Goal: Task Accomplishment & Management: Use online tool/utility

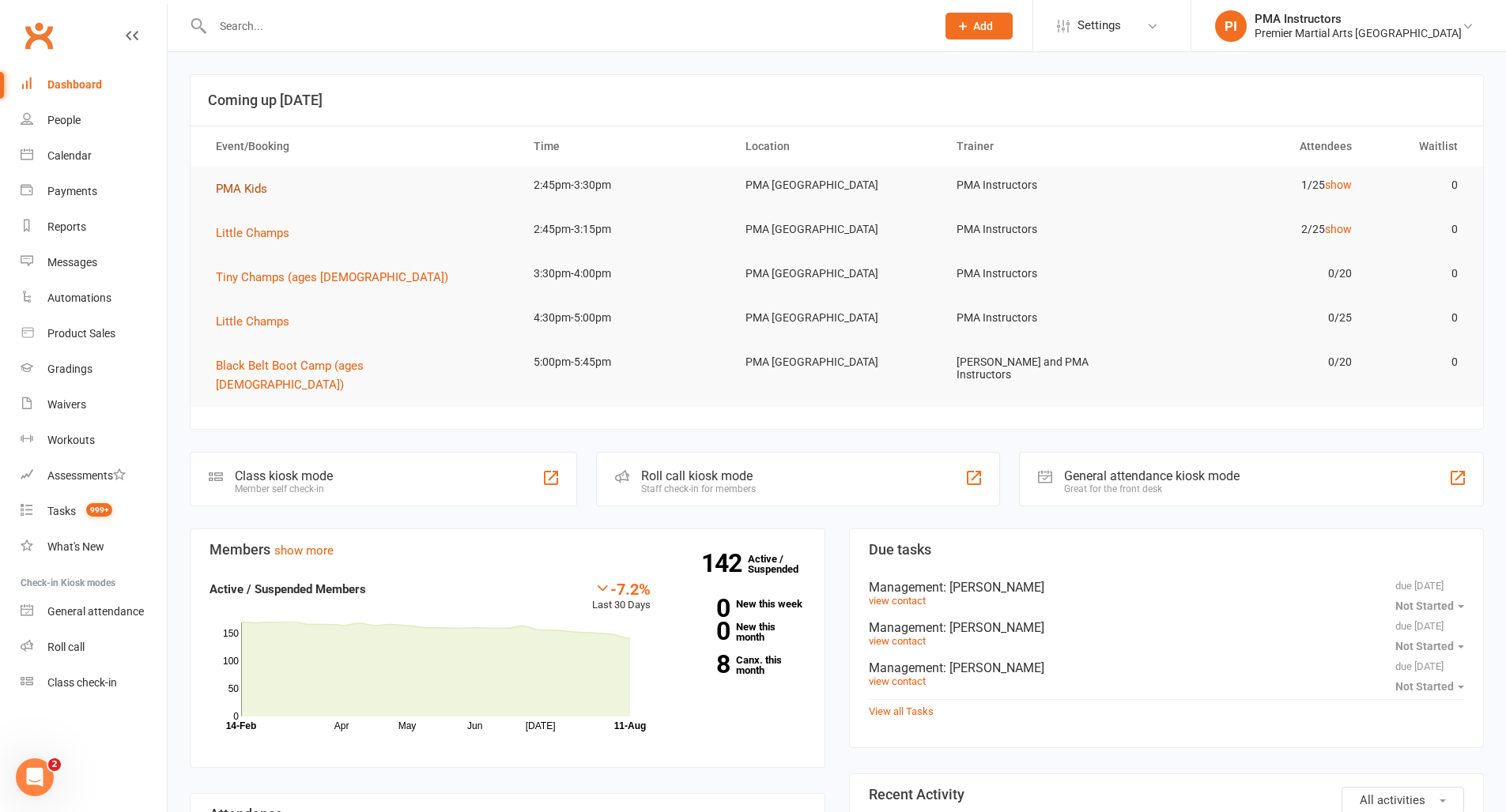
click at [258, 182] on span "PMA Kids" at bounding box center [241, 189] width 52 height 14
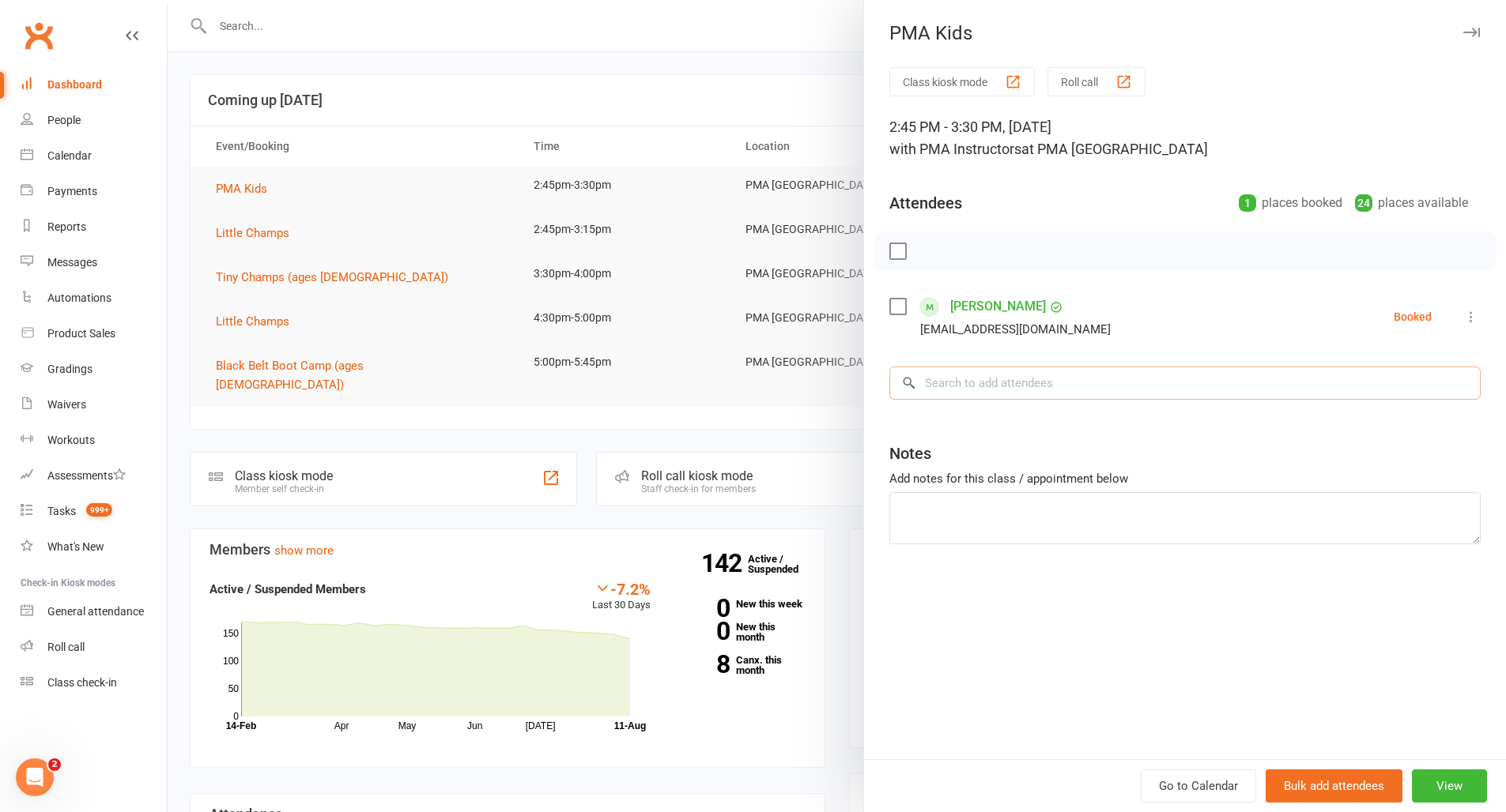
drag, startPoint x: 974, startPoint y: 399, endPoint x: 1198, endPoint y: 325, distance: 235.9
click at [975, 398] on input "search" at bounding box center [1184, 384] width 591 height 33
click at [1467, 317] on button at bounding box center [1471, 317] width 19 height 19
drag, startPoint x: 1340, startPoint y: 408, endPoint x: 1206, endPoint y: 399, distance: 134.3
click at [1340, 408] on link "Check in" at bounding box center [1395, 411] width 170 height 32
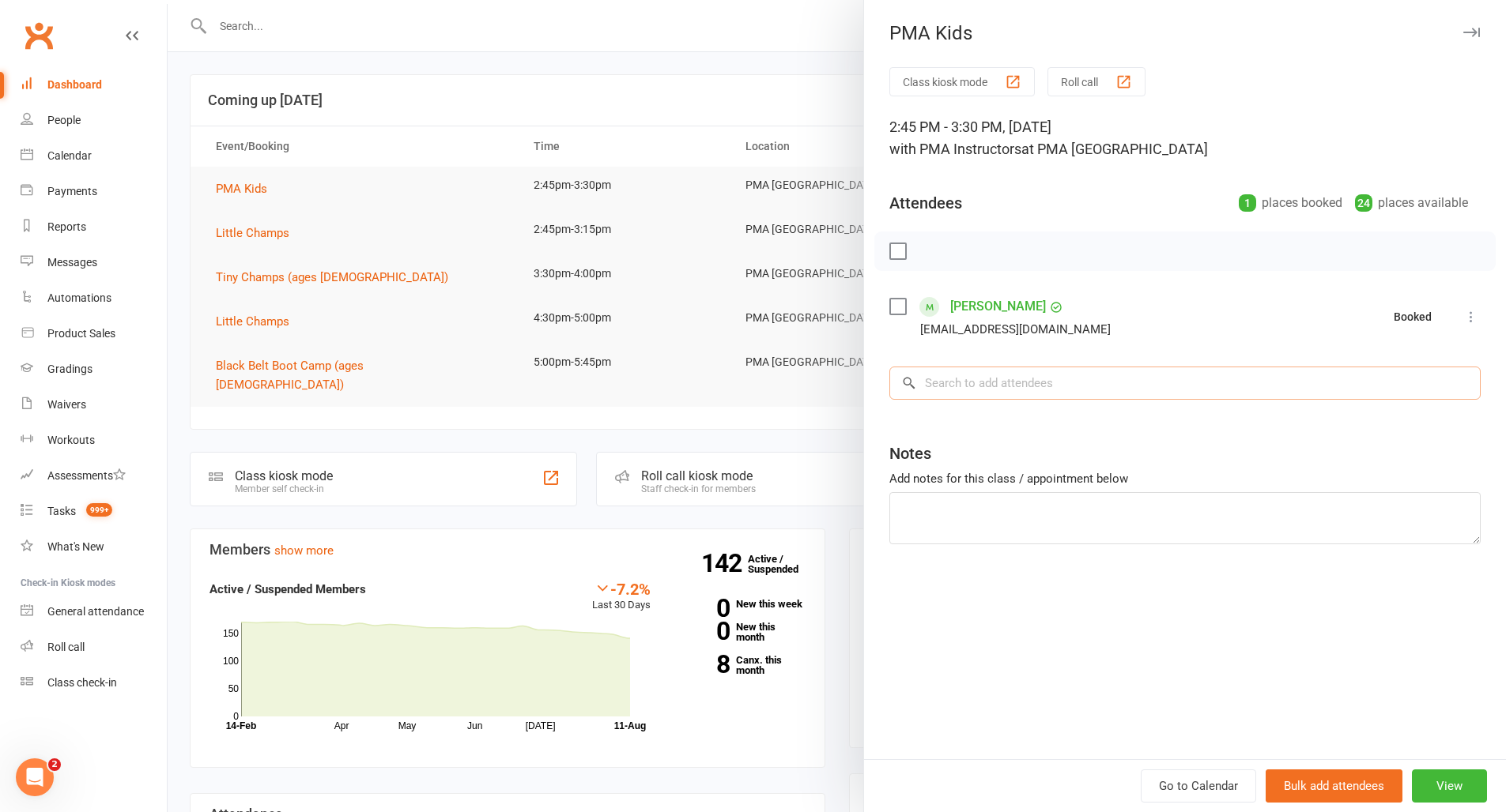
click at [1123, 374] on input "search" at bounding box center [1184, 384] width 591 height 33
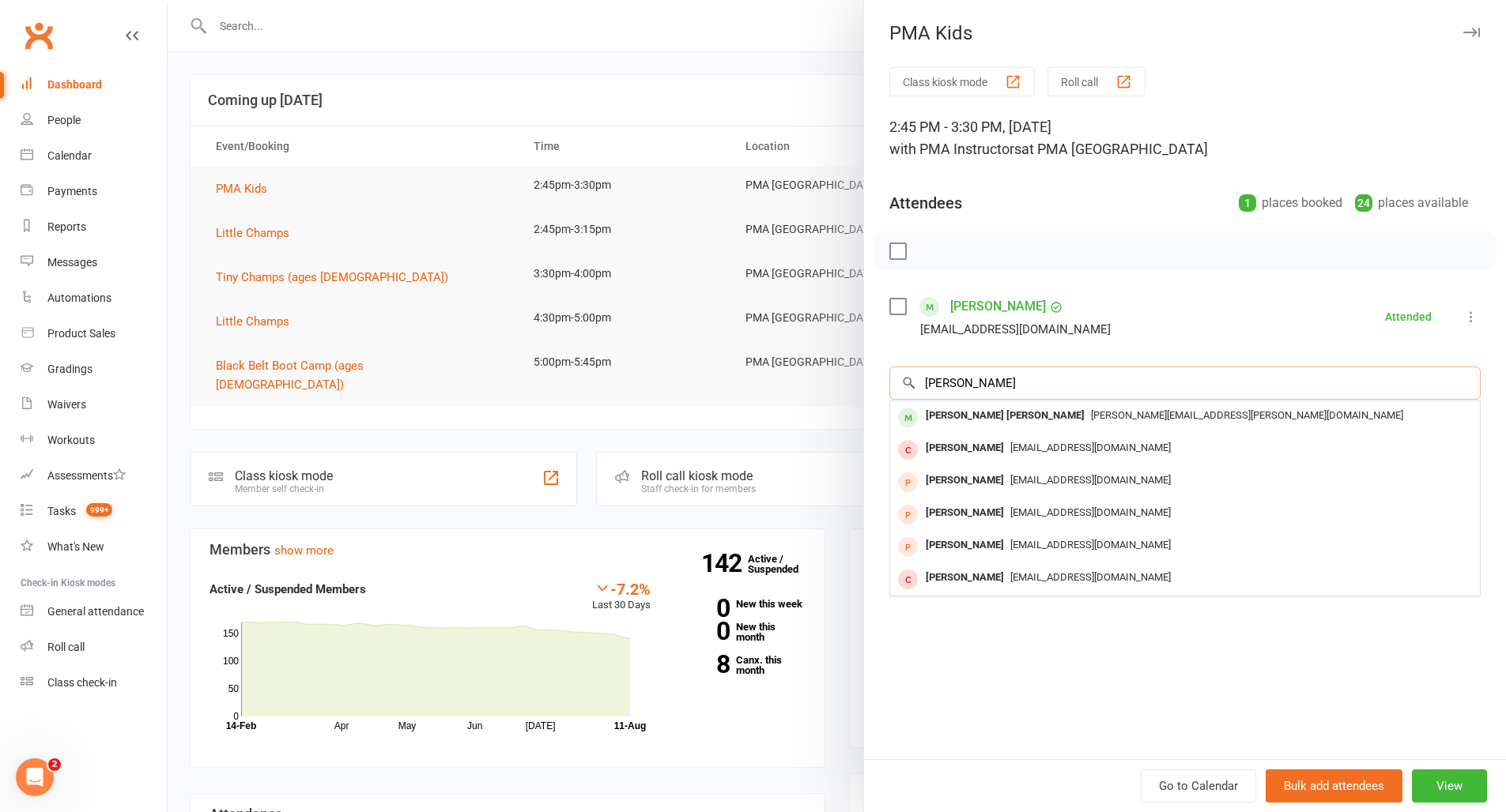
type input "[PERSON_NAME]"
drag, startPoint x: 1224, startPoint y: 452, endPoint x: 1023, endPoint y: 414, distance: 204.6
click at [1091, 414] on span "[PERSON_NAME][EMAIL_ADDRESS][PERSON_NAME][DOMAIN_NAME]" at bounding box center [1247, 415] width 312 height 12
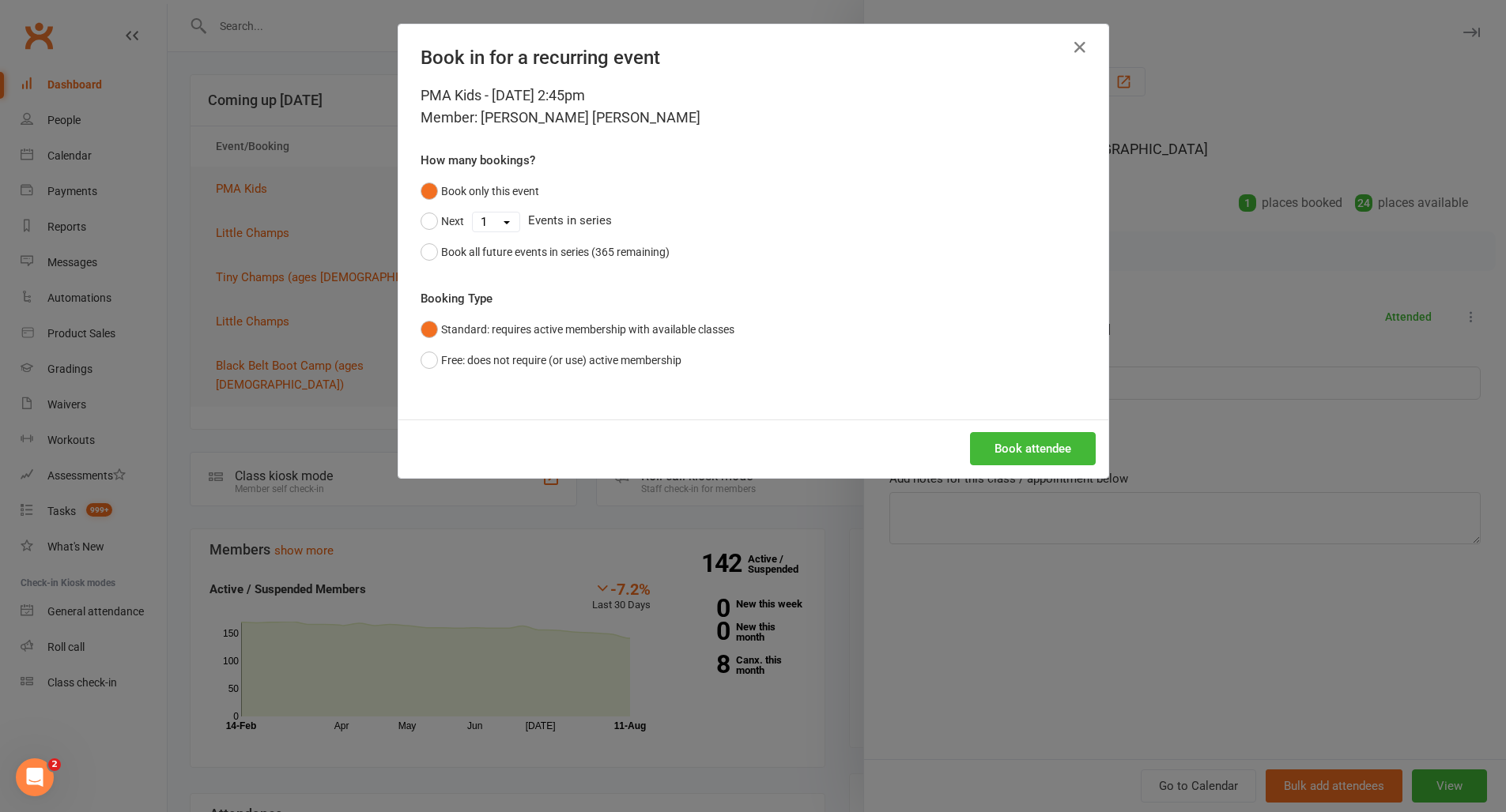
click at [1033, 432] on button "Book attendee" at bounding box center [1032, 448] width 125 height 33
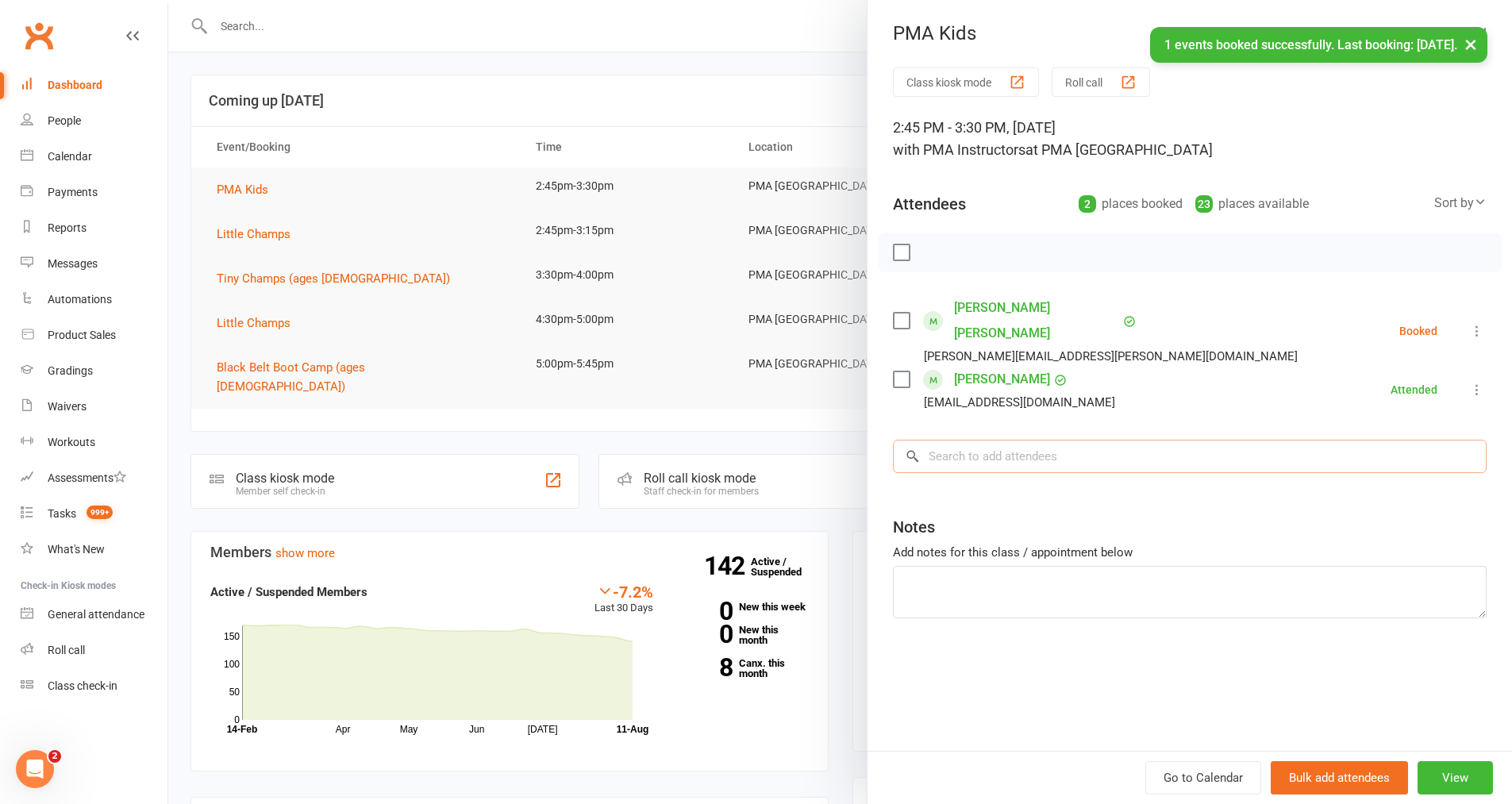
click at [1005, 440] on input "search" at bounding box center [1189, 457] width 594 height 33
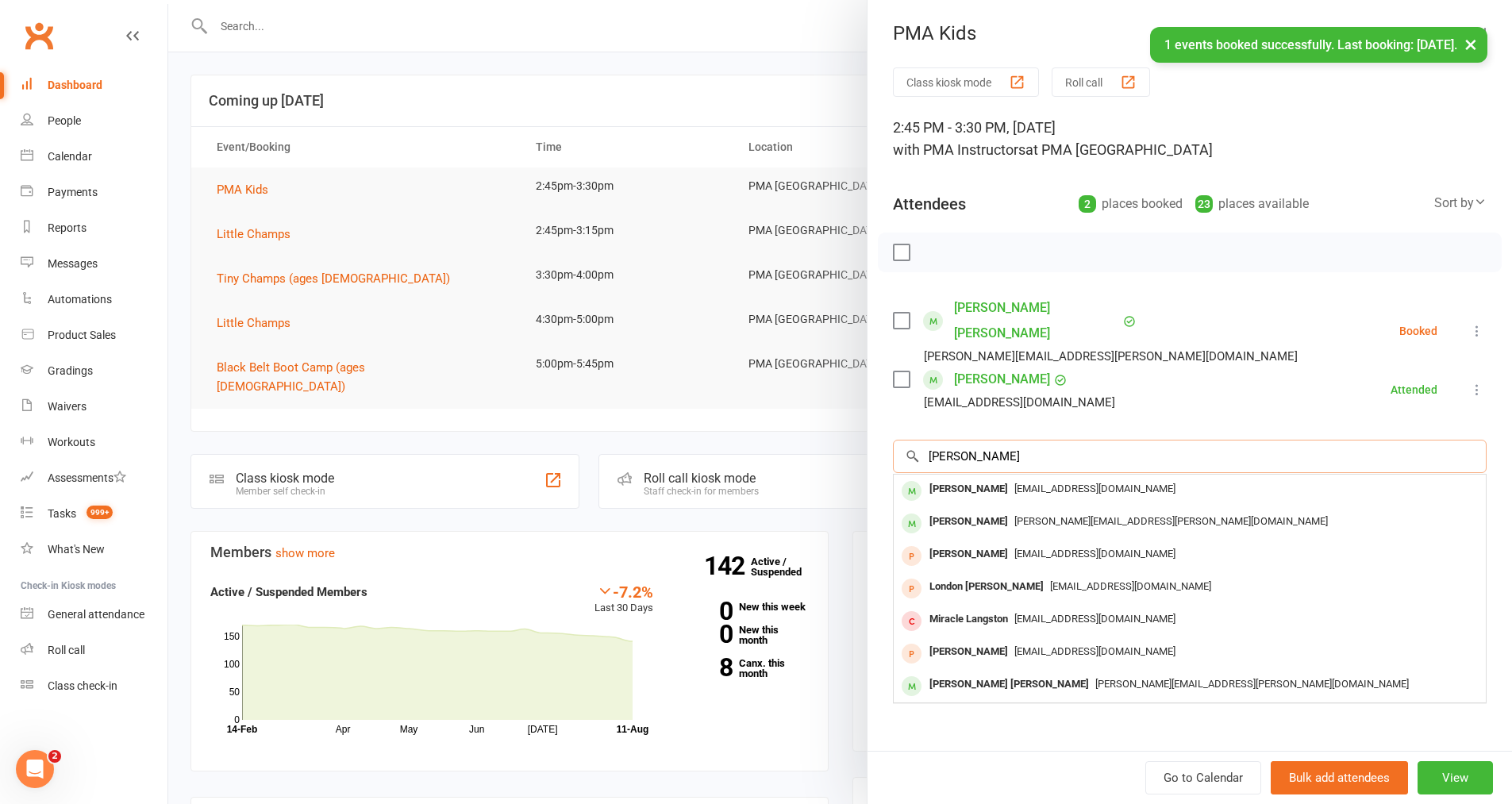
type input "[PERSON_NAME]"
drag, startPoint x: 1005, startPoint y: 418, endPoint x: 990, endPoint y: 486, distance: 69.6
click at [990, 510] on div "[PERSON_NAME]" at bounding box center [968, 522] width 91 height 23
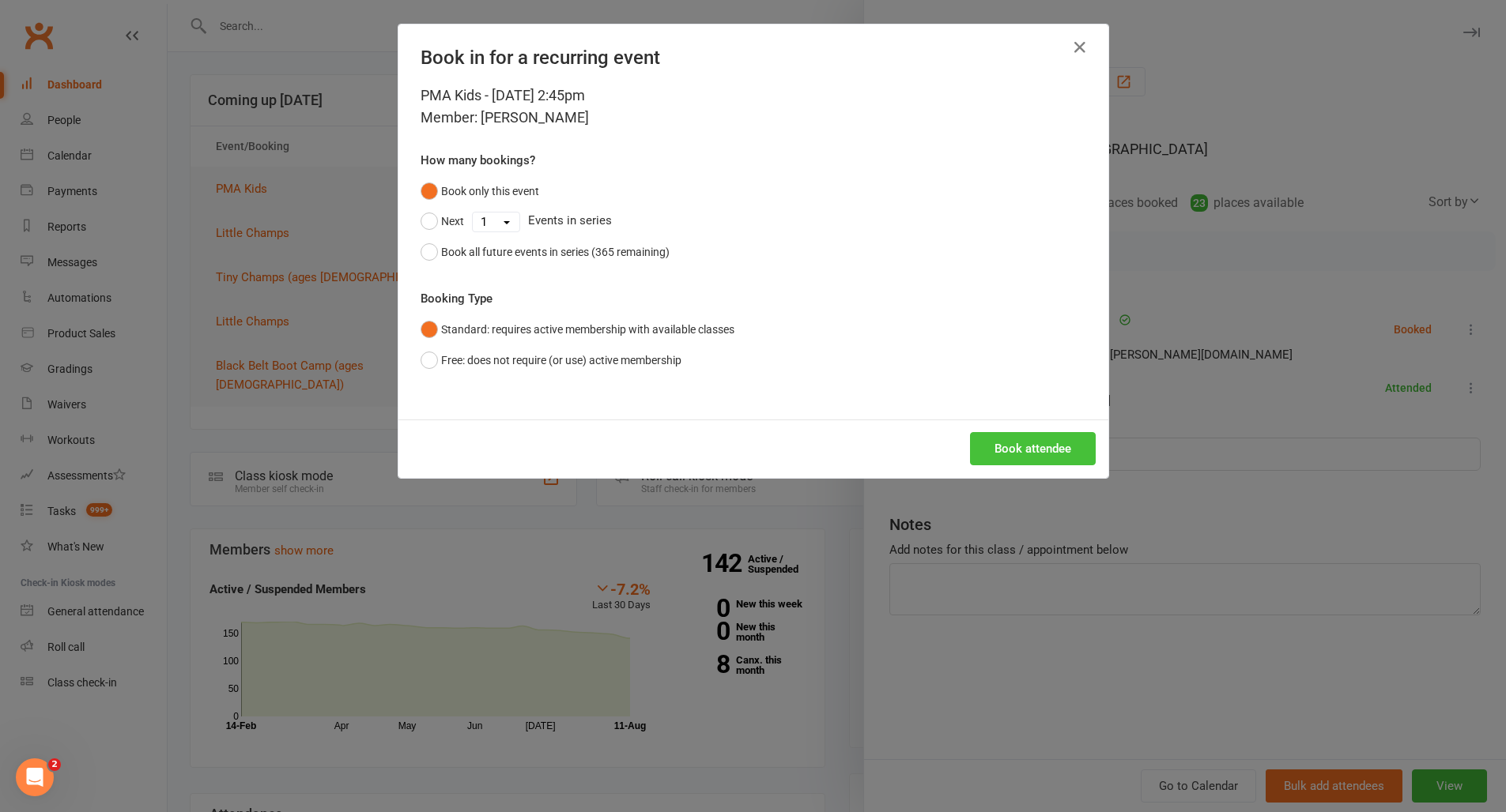
click at [1043, 448] on button "Book attendee" at bounding box center [1032, 448] width 125 height 33
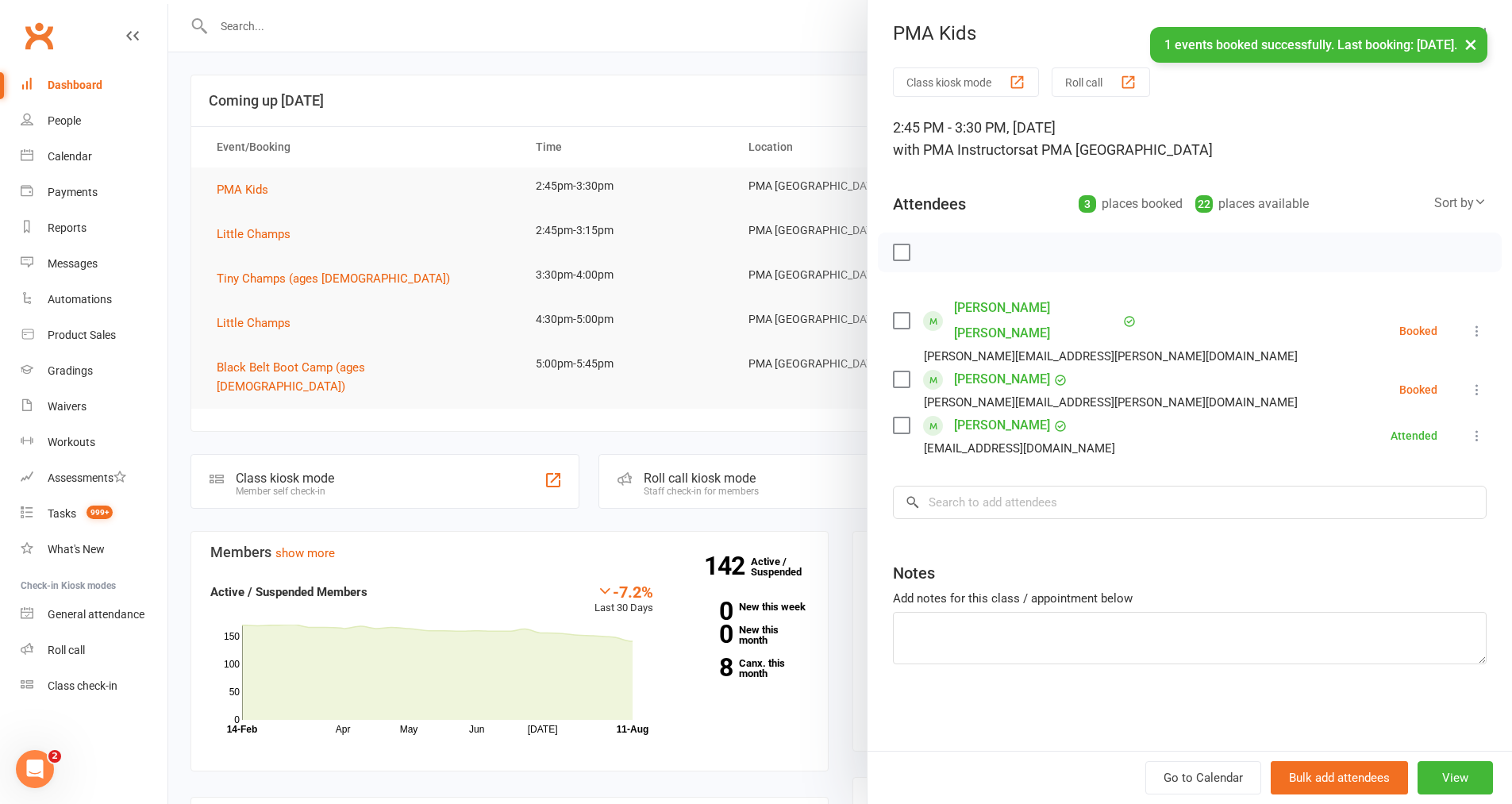
click at [1469, 382] on icon at bounding box center [1477, 390] width 16 height 16
click at [1406, 468] on link "Check in" at bounding box center [1400, 484] width 171 height 32
click at [1469, 323] on icon at bounding box center [1477, 331] width 16 height 16
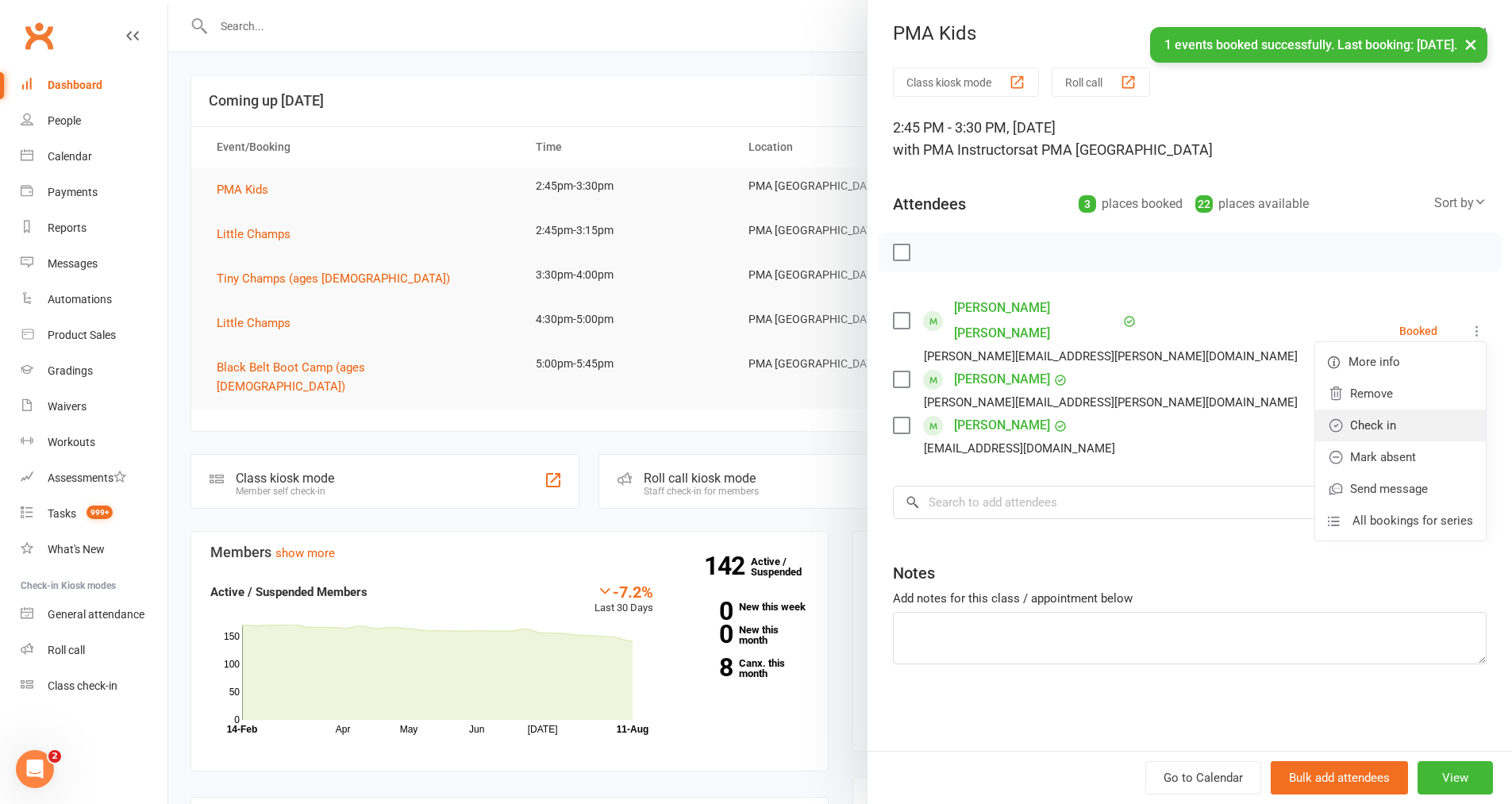
click at [1384, 420] on link "Check in" at bounding box center [1400, 426] width 171 height 32
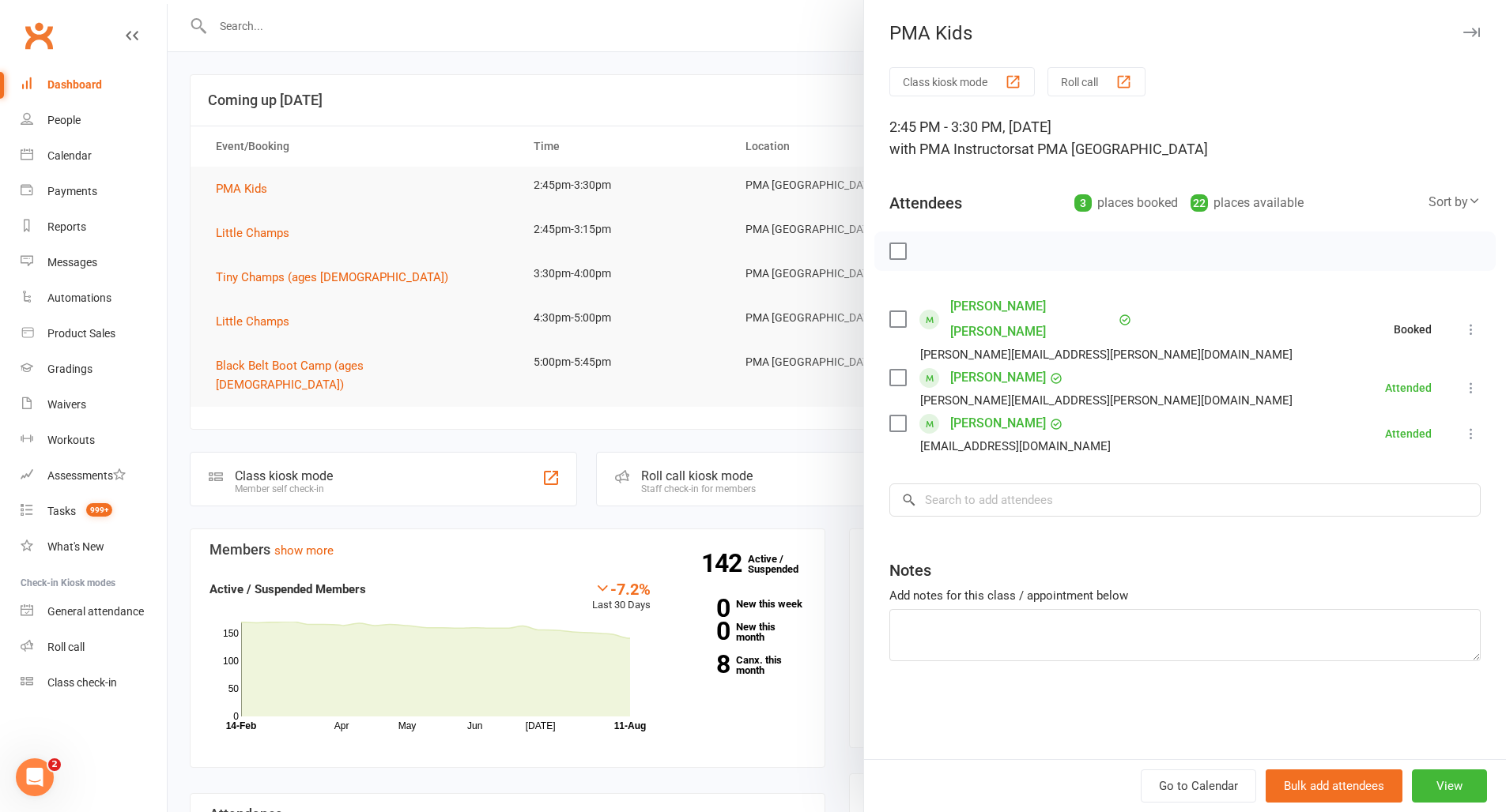
click at [369, 251] on div at bounding box center [836, 406] width 1338 height 812
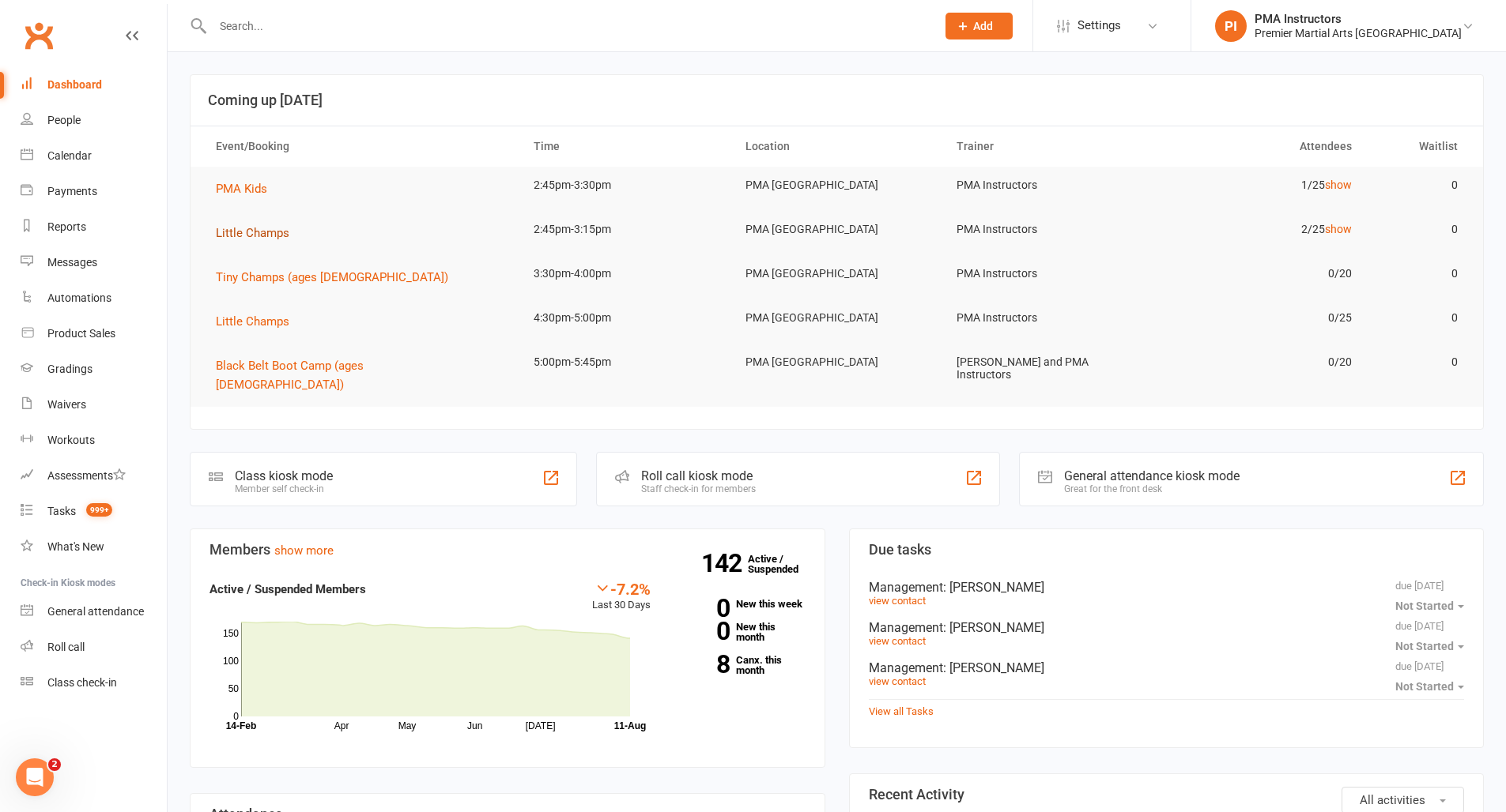
click at [246, 237] on span "Little Champs" at bounding box center [252, 233] width 74 height 14
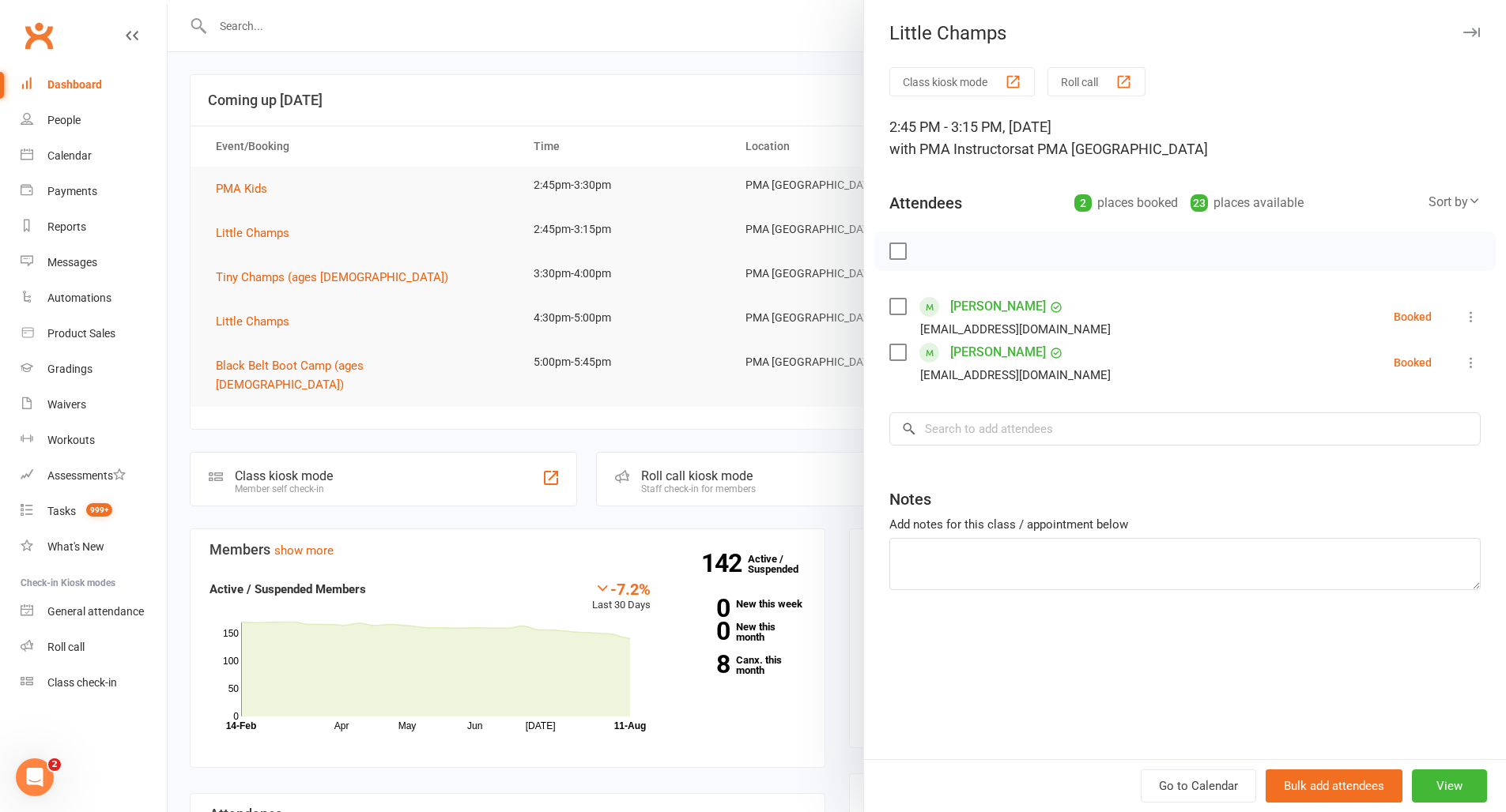
click at [1463, 321] on icon at bounding box center [1471, 317] width 16 height 16
click at [1383, 414] on link "Check in" at bounding box center [1395, 411] width 170 height 32
click at [1463, 371] on icon at bounding box center [1471, 363] width 16 height 16
click at [1377, 456] on link "Check in" at bounding box center [1395, 456] width 170 height 32
click at [975, 427] on input "search" at bounding box center [1184, 429] width 591 height 33
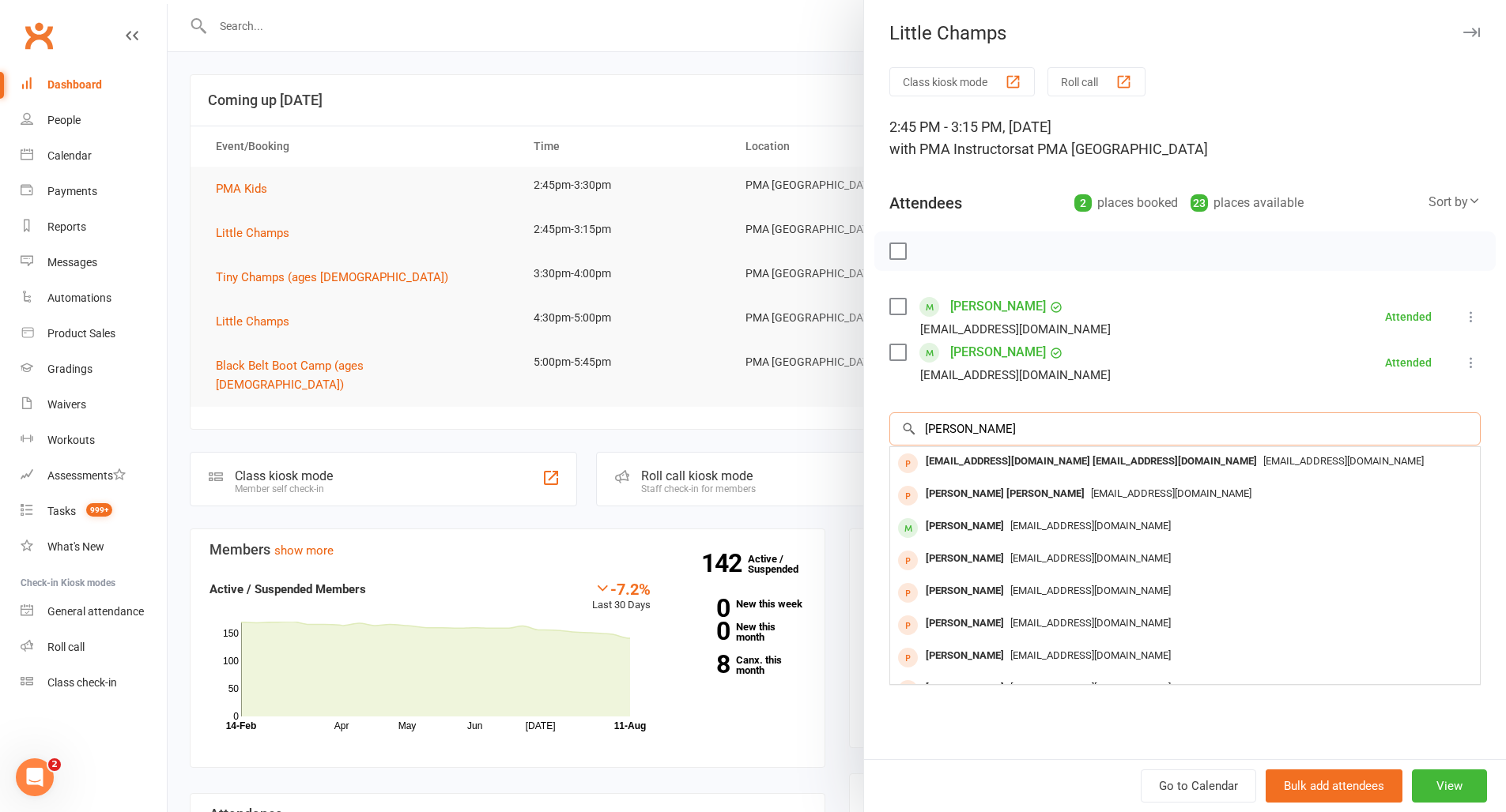
type input "[PERSON_NAME]"
drag, startPoint x: 975, startPoint y: 427, endPoint x: 966, endPoint y: 521, distance: 94.4
click at [966, 521] on div "[PERSON_NAME]" at bounding box center [965, 526] width 91 height 23
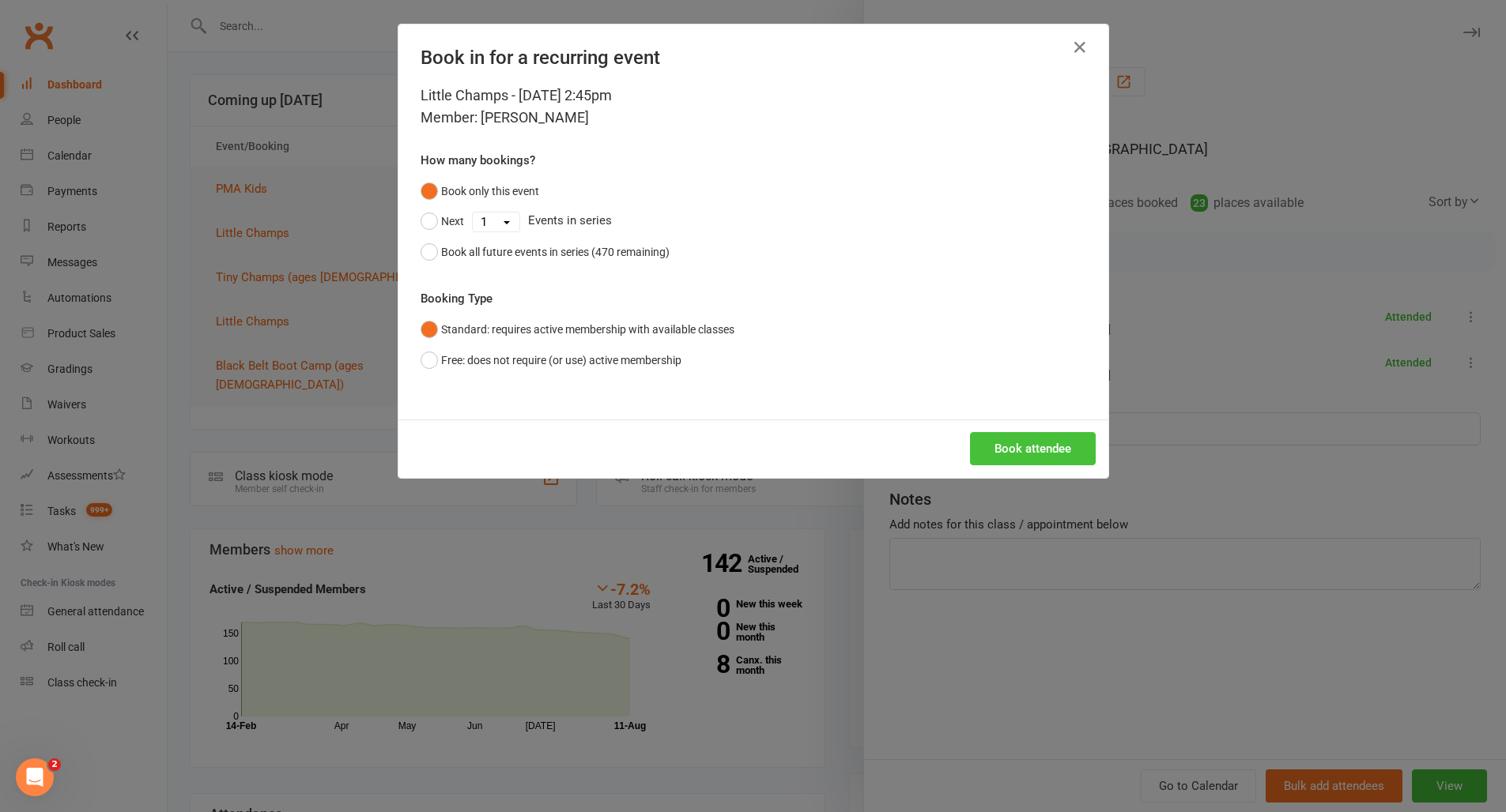
click at [1015, 431] on div "Book attendee" at bounding box center [753, 448] width 710 height 59
click at [1022, 441] on button "Book attendee" at bounding box center [1032, 448] width 125 height 33
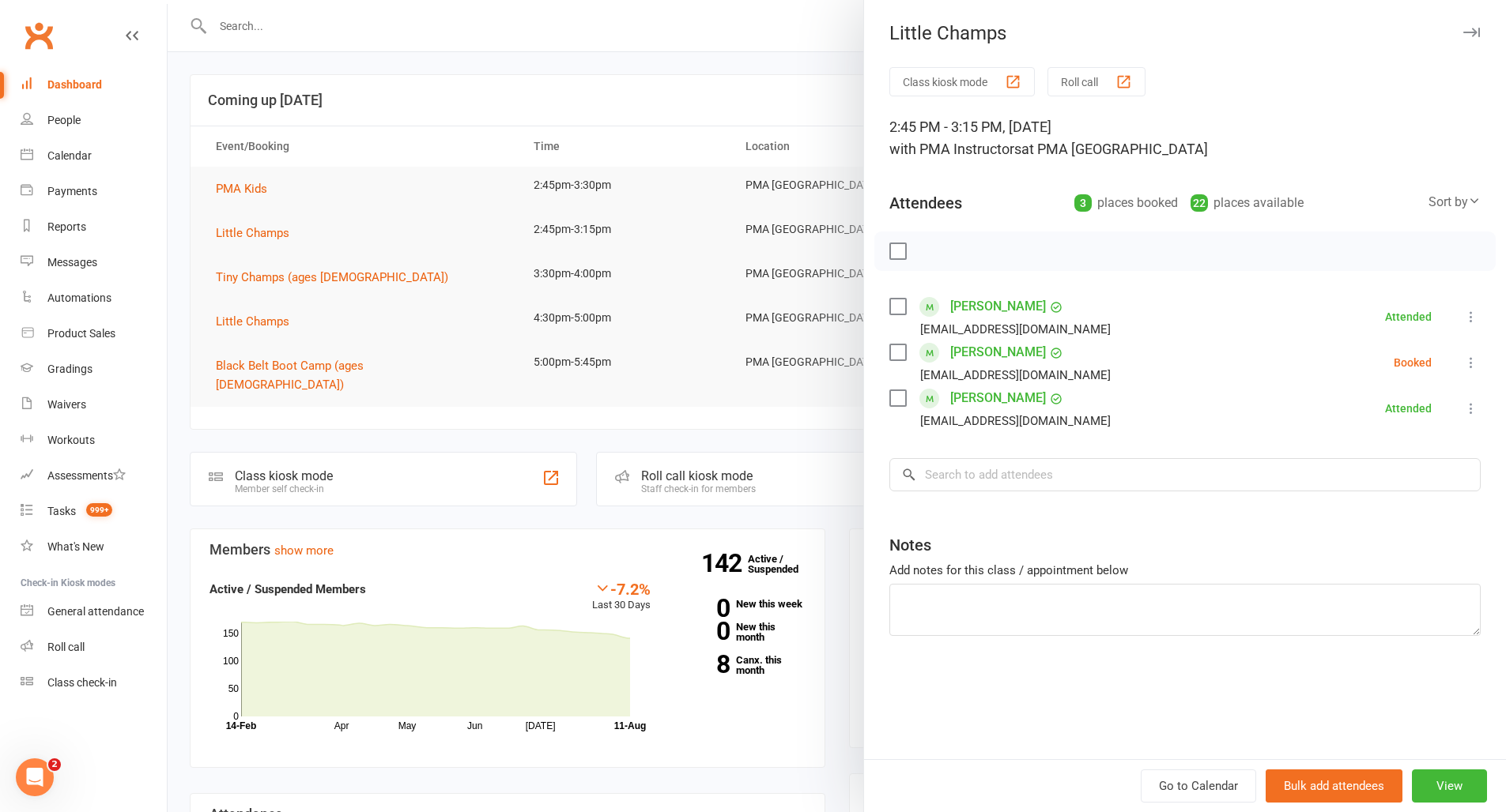
click at [1465, 364] on div "Class kiosk mode Roll call 2:45 PM - 3:15 PM, [DATE] with PMA Instructors at PM…" at bounding box center [1184, 413] width 642 height 692
click at [1463, 362] on icon at bounding box center [1471, 363] width 16 height 16
click at [1359, 463] on link "Check in" at bounding box center [1395, 456] width 170 height 32
